Goal: Task Accomplishment & Management: Complete application form

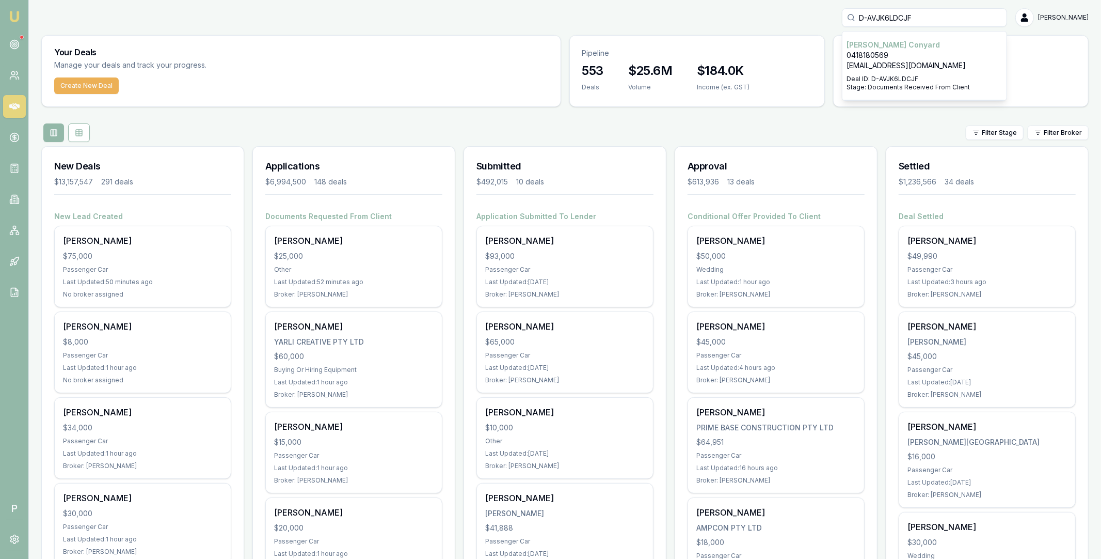
type input "D-AVJK6LDCJF"
click at [900, 46] on p "[PERSON_NAME]" at bounding box center [925, 45] width 156 height 10
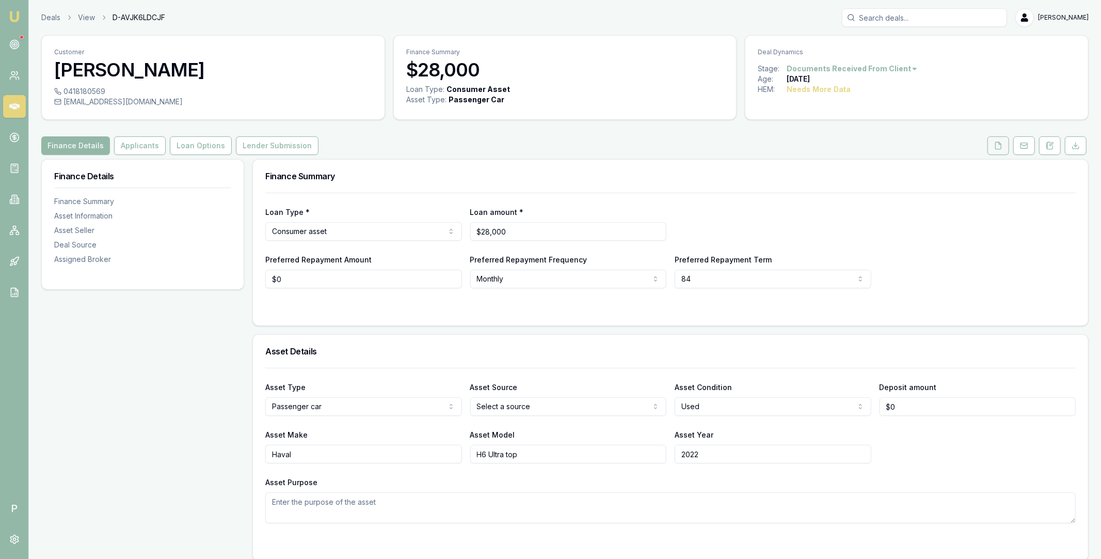
click at [996, 144] on icon at bounding box center [999, 145] width 6 height 7
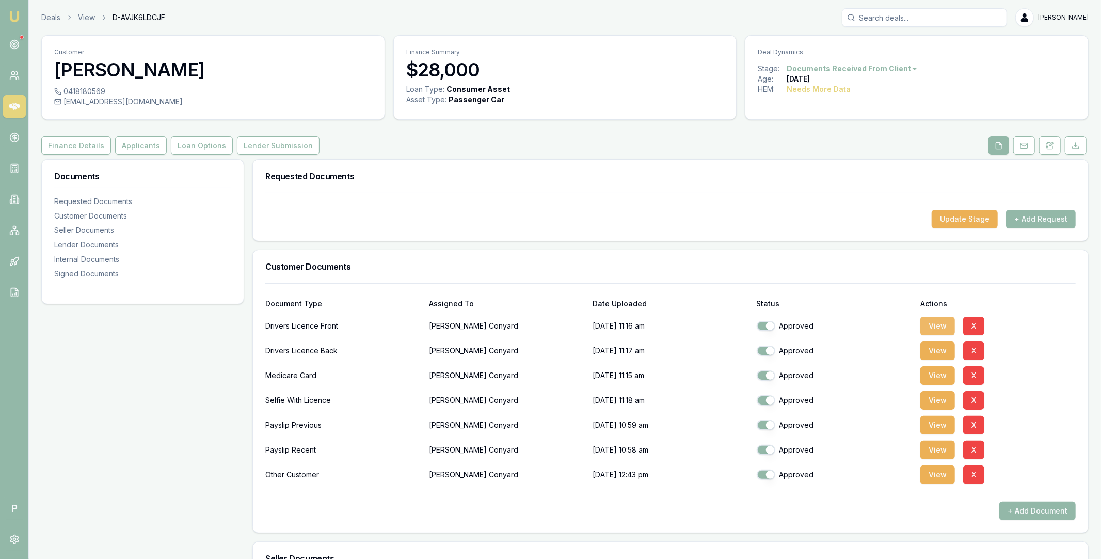
click at [947, 328] on button "View" at bounding box center [937, 325] width 35 height 19
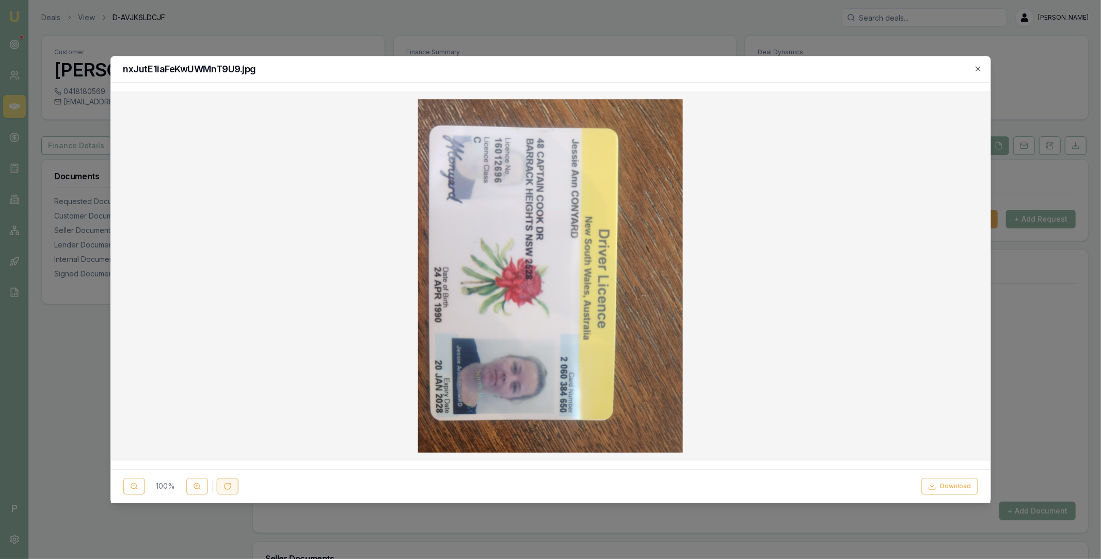
click at [228, 487] on icon at bounding box center [227, 486] width 8 height 8
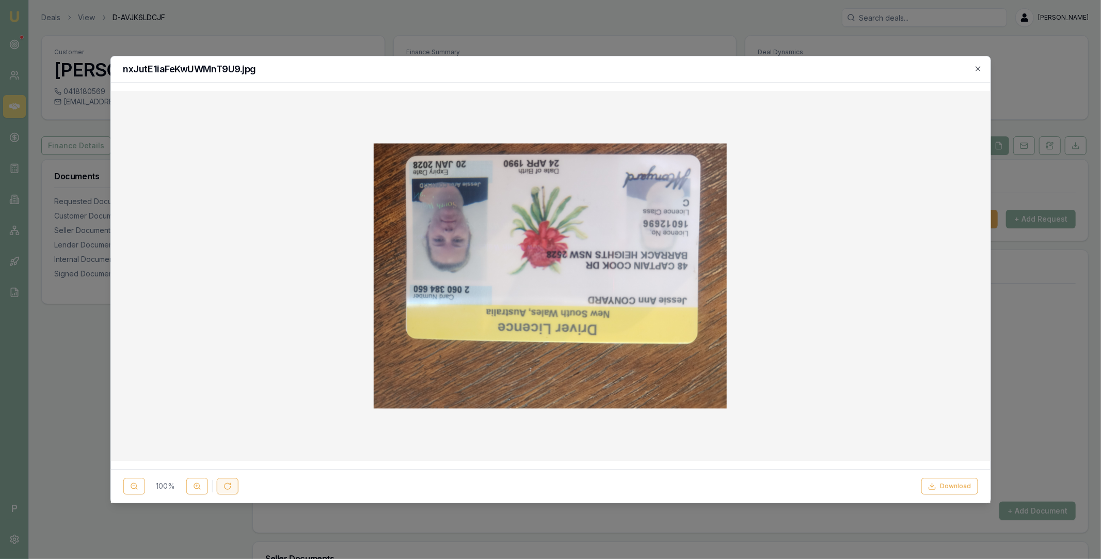
click at [228, 487] on icon at bounding box center [227, 486] width 8 height 8
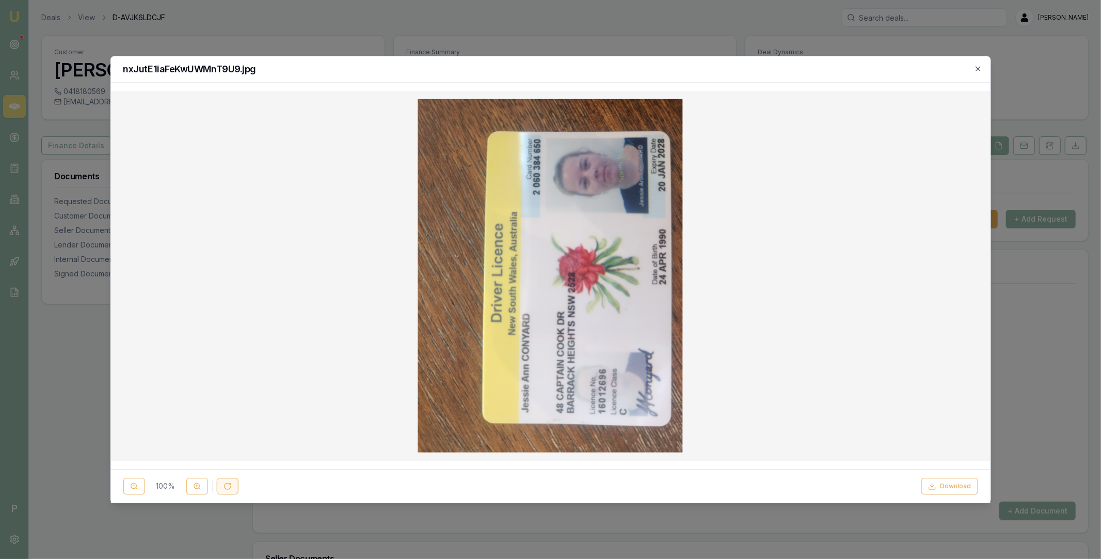
click at [228, 487] on icon at bounding box center [227, 486] width 8 height 8
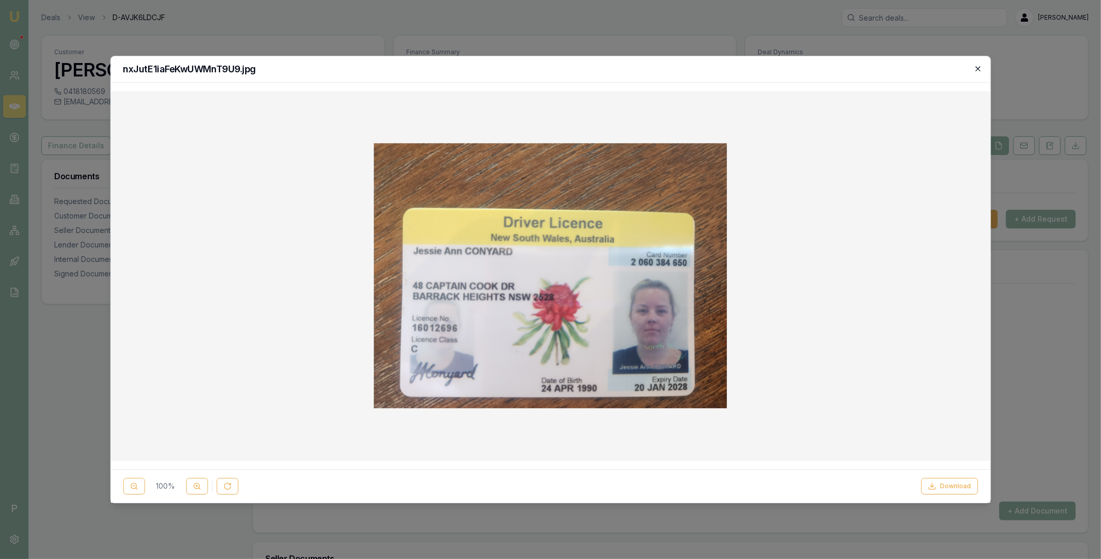
click at [979, 70] on icon "button" at bounding box center [978, 69] width 8 height 8
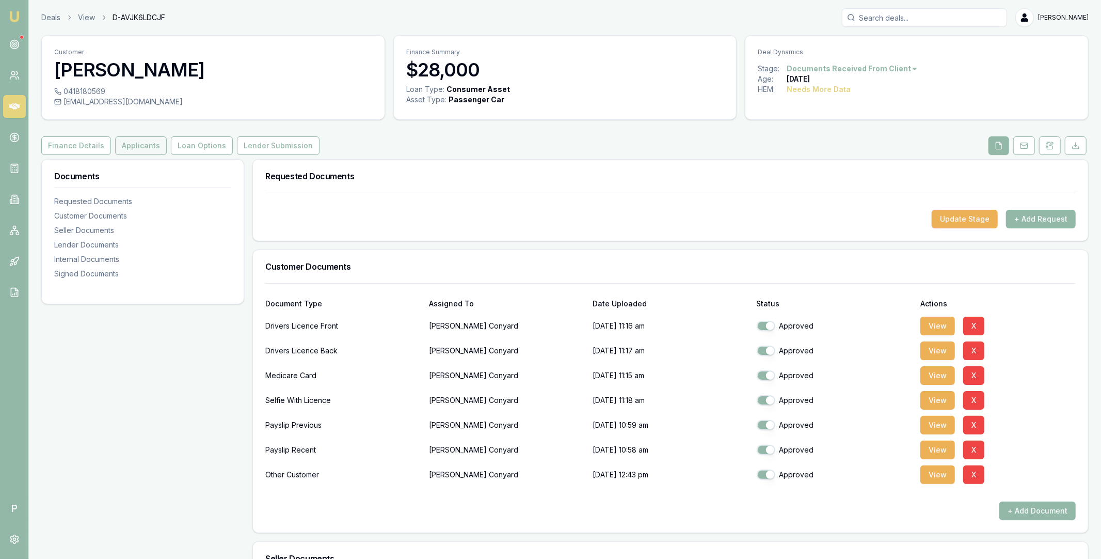
click at [136, 152] on button "Applicants" at bounding box center [141, 145] width 52 height 19
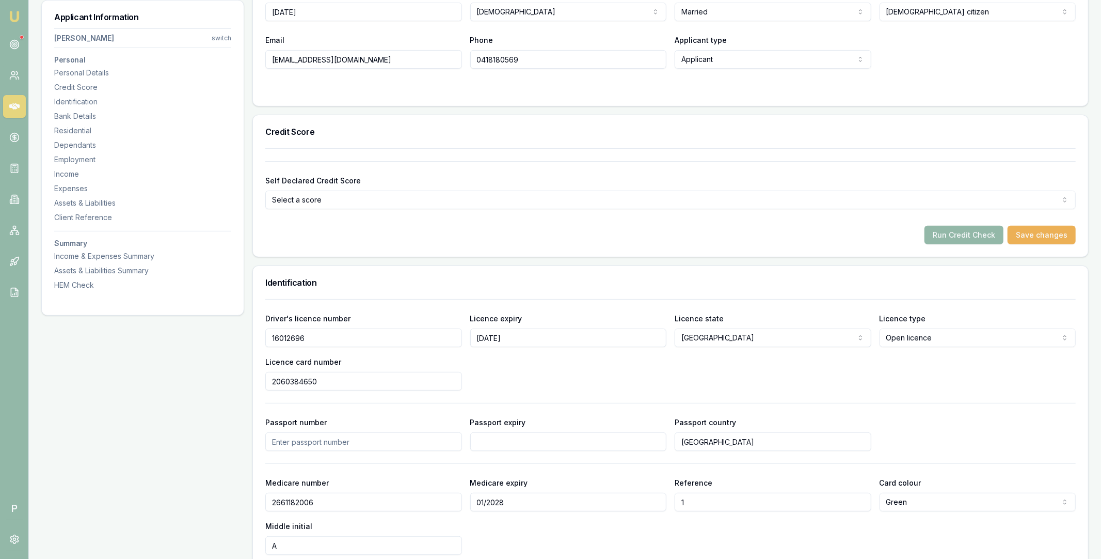
scroll to position [275, 0]
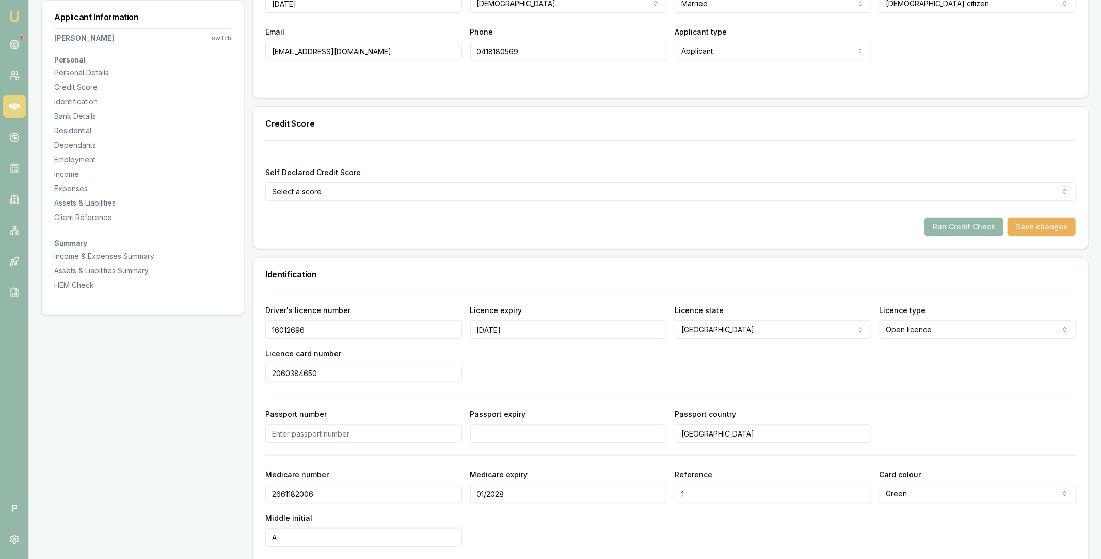
click at [300, 326] on input "16012696" at bounding box center [363, 329] width 197 height 19
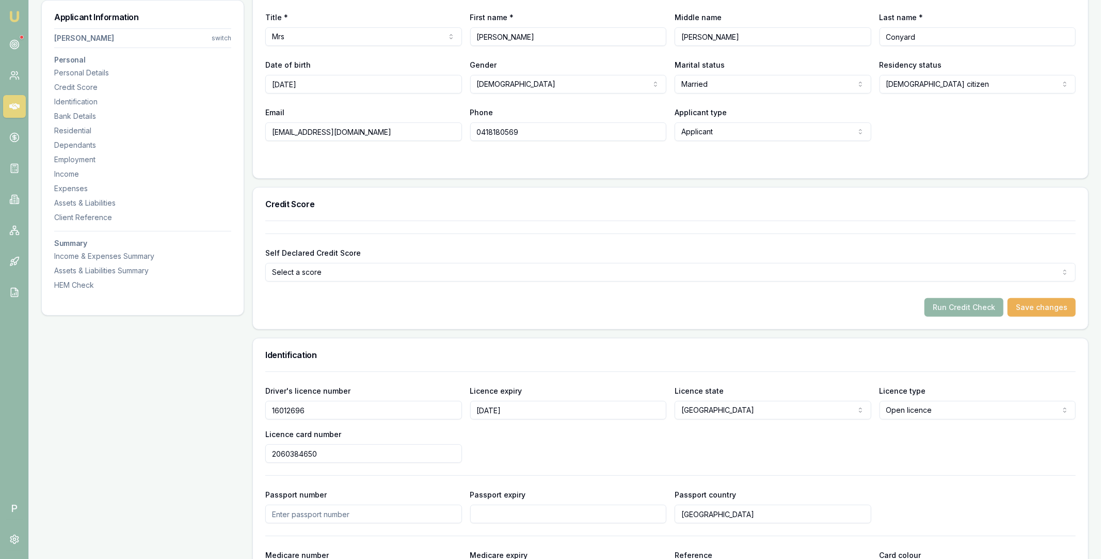
scroll to position [3, 0]
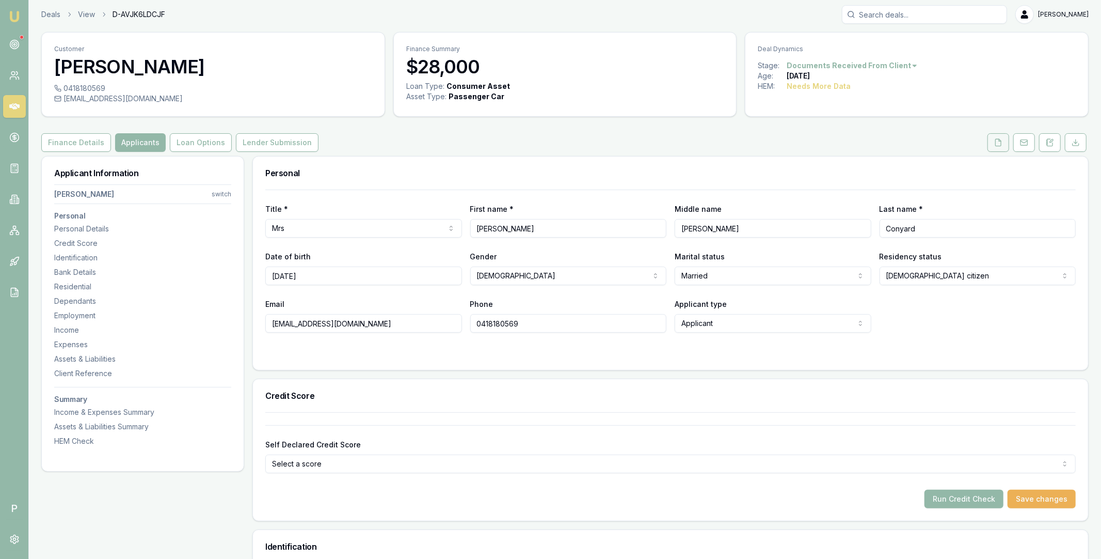
click at [997, 140] on icon at bounding box center [998, 142] width 8 height 8
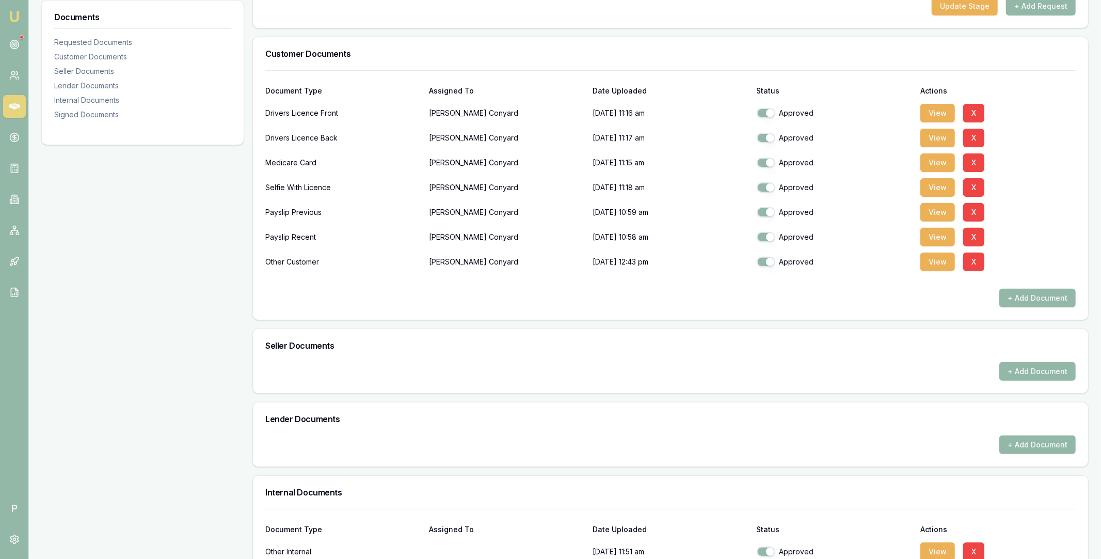
scroll to position [218, 0]
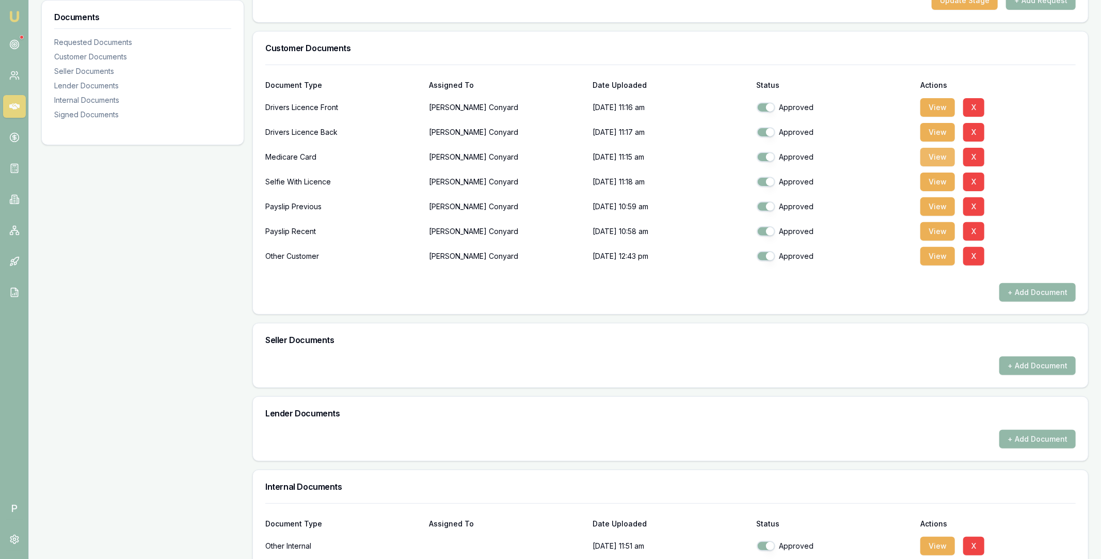
click at [941, 155] on button "View" at bounding box center [937, 157] width 35 height 19
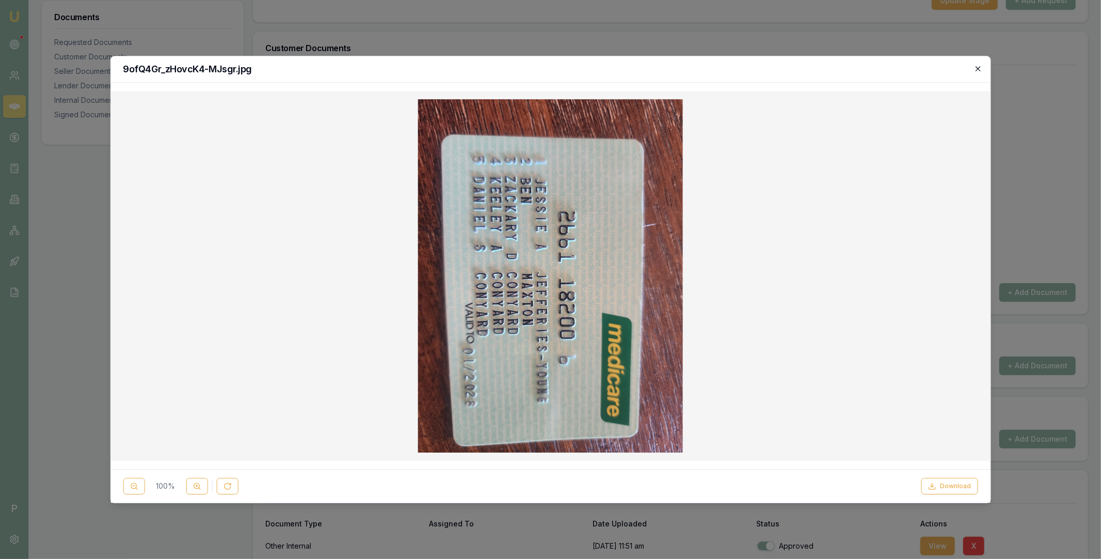
click at [978, 68] on icon "button" at bounding box center [978, 68] width 5 height 5
